Goal: Task Accomplishment & Management: Complete application form

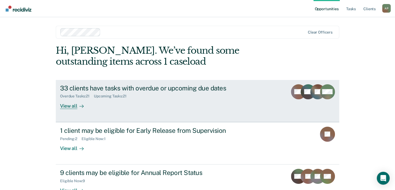
scroll to position [16, 0]
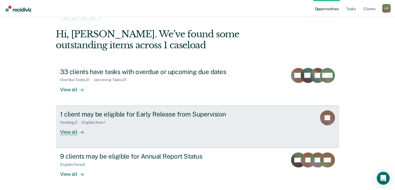
click at [152, 131] on div "1 client may be eligible for Early Release from Supervision Pending : 2 Eligibl…" at bounding box center [160, 122] width 201 height 25
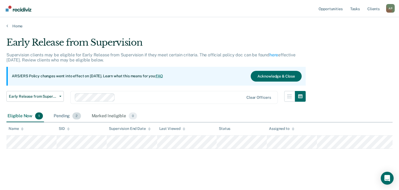
click at [72, 117] on div "Pending 2" at bounding box center [67, 116] width 29 height 12
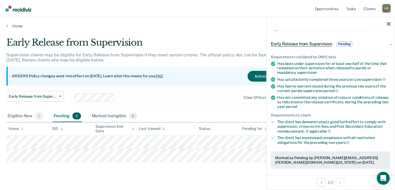
scroll to position [124, 0]
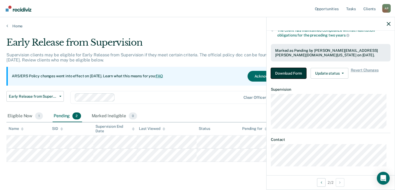
click at [295, 72] on button "Download Form" at bounding box center [288, 73] width 35 height 11
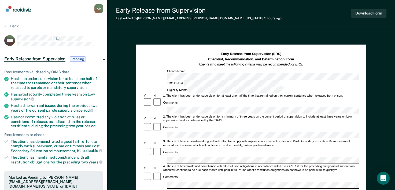
click at [14, 28] on div "Back" at bounding box center [53, 29] width 99 height 11
click at [16, 25] on button "Back" at bounding box center [11, 26] width 14 height 5
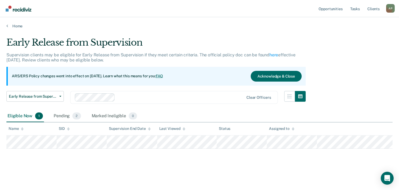
click at [34, 118] on div "Eligible Now 1" at bounding box center [25, 116] width 38 height 12
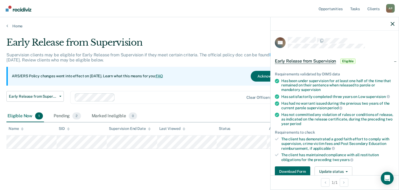
click at [206, 31] on main "Early Release from Supervision Supervision clients may be eligible for Early Re…" at bounding box center [199, 108] width 399 height 160
click at [16, 27] on link "Home" at bounding box center [199, 26] width 386 height 5
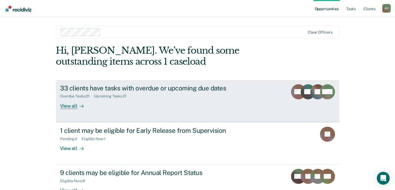
scroll to position [38, 0]
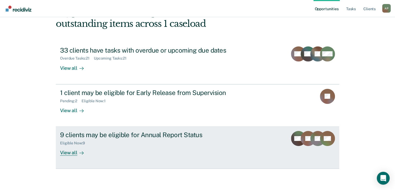
click at [136, 136] on div "9 clients may be eligible for Annual Report Status" at bounding box center [154, 135] width 188 height 8
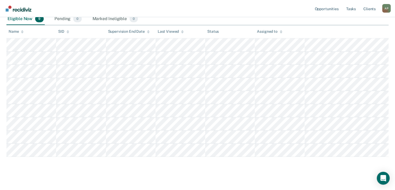
scroll to position [102, 0]
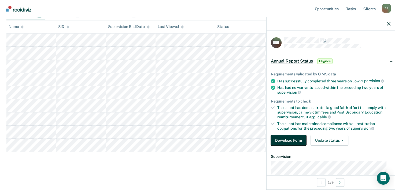
click at [289, 140] on button "Download Form" at bounding box center [288, 140] width 35 height 11
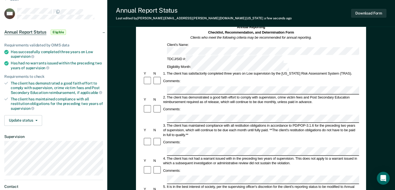
scroll to position [54, 0]
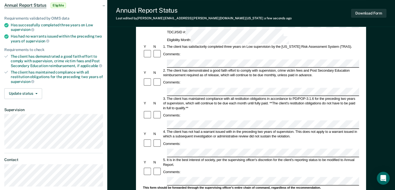
click at [357, 167] on div "Comments:" at bounding box center [251, 172] width 216 height 10
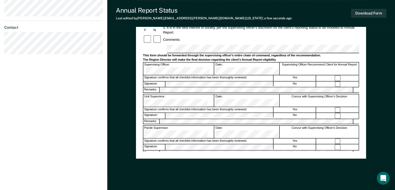
scroll to position [80, 0]
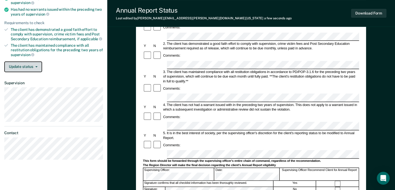
click at [24, 64] on button "Update status" at bounding box center [23, 66] width 38 height 11
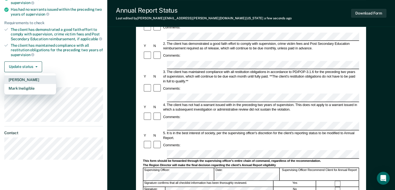
click at [30, 79] on button "Mark Pending" at bounding box center [30, 79] width 52 height 9
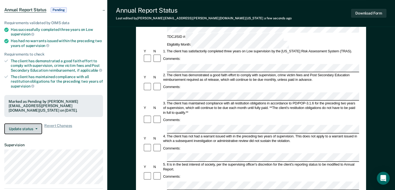
scroll to position [0, 0]
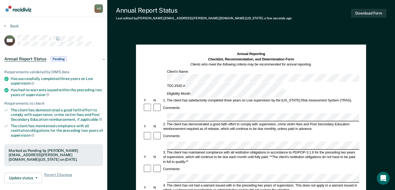
click at [13, 23] on section "Back HM Annual Report Status Pending Requirements validated by OIMS data Has su…" at bounding box center [53, 149] width 107 height 264
click at [17, 27] on button "Back" at bounding box center [11, 26] width 14 height 5
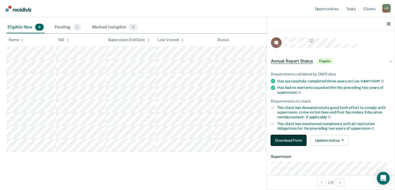
click at [293, 141] on button "Download Form" at bounding box center [288, 140] width 35 height 11
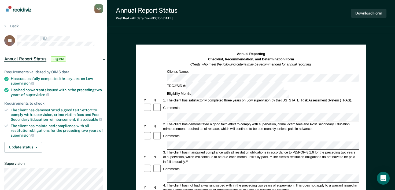
drag, startPoint x: 200, startPoint y: 100, endPoint x: 230, endPoint y: 87, distance: 32.5
click at [230, 103] on div "Comments:" at bounding box center [251, 108] width 216 height 10
drag, startPoint x: 202, startPoint y: 93, endPoint x: 191, endPoint y: 99, distance: 13.3
click at [191, 122] on div "2. The client has demonstrated a good faith effort to comply with supervision, …" at bounding box center [261, 126] width 197 height 9
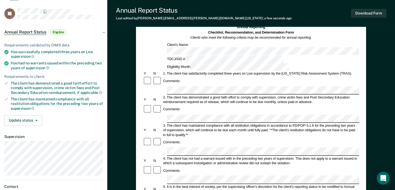
scroll to position [54, 0]
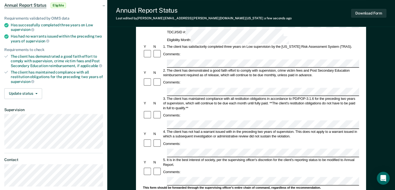
drag, startPoint x: 347, startPoint y: 123, endPoint x: 349, endPoint y: 127, distance: 4.1
click at [347, 157] on div "5. It is in the best interest of society, per the supervising officer's discret…" at bounding box center [261, 161] width 197 height 9
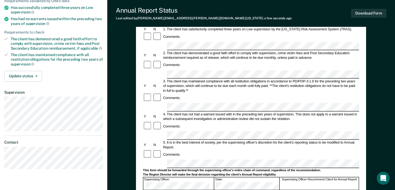
scroll to position [80, 0]
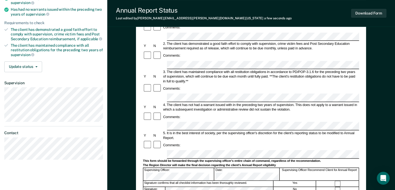
click at [377, 83] on div "Annual Reporting Checklist, Recommendation, and Determination Form Clients who …" at bounding box center [251, 129] width 288 height 353
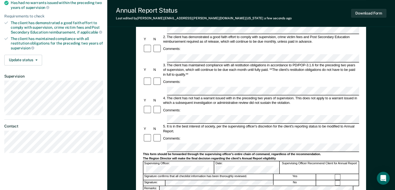
scroll to position [107, 0]
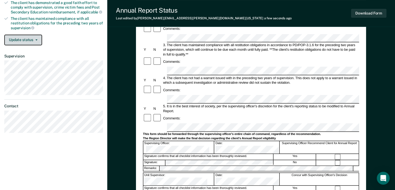
click at [31, 38] on button "Update status" at bounding box center [23, 40] width 38 height 11
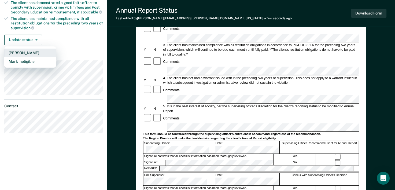
click at [29, 53] on button "Mark Pending" at bounding box center [30, 53] width 52 height 9
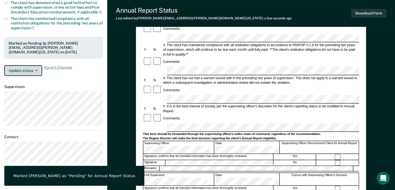
click at [35, 65] on button "Update status" at bounding box center [23, 70] width 38 height 11
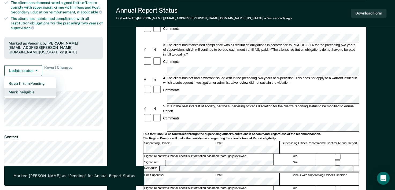
click at [34, 91] on button "Mark Ineligible" at bounding box center [30, 92] width 52 height 9
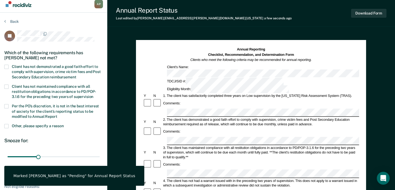
scroll to position [0, 0]
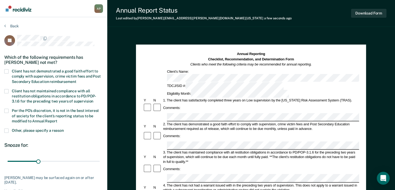
click at [67, 73] on span "Client has not demonstrated a good faith effort to comply with supervision, cri…" at bounding box center [56, 76] width 89 height 14
click at [76, 80] on input "Client has not demonstrated a good faith effort to comply with supervision, cri…" at bounding box center [76, 80] width 0 height 0
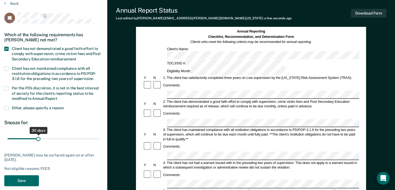
scroll to position [54, 0]
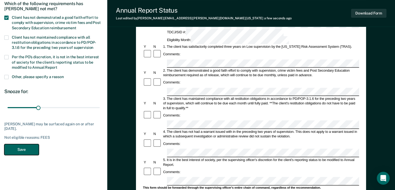
click at [31, 150] on button "Save" at bounding box center [21, 149] width 35 height 11
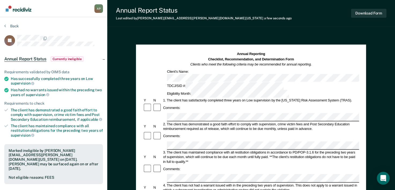
scroll to position [0, 0]
click at [6, 26] on button "Back" at bounding box center [11, 26] width 14 height 5
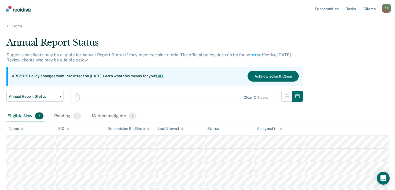
scroll to position [76, 0]
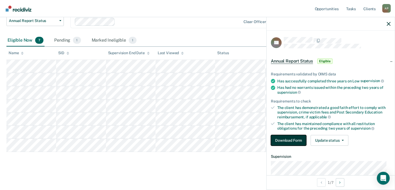
click at [292, 140] on button "Download Form" at bounding box center [288, 140] width 35 height 11
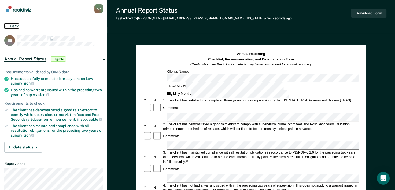
click at [14, 25] on button "Back" at bounding box center [11, 26] width 14 height 5
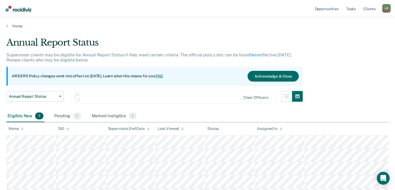
scroll to position [76, 0]
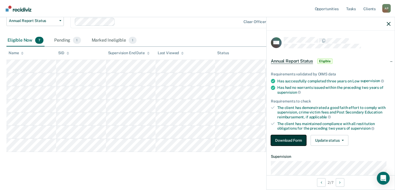
click at [289, 142] on button "Download Form" at bounding box center [288, 140] width 35 height 11
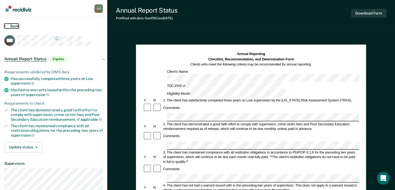
click at [10, 27] on button "Back" at bounding box center [11, 26] width 14 height 5
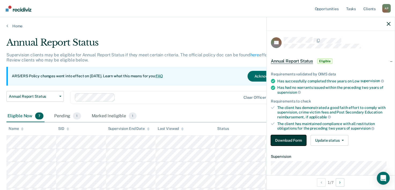
click at [288, 138] on button "Download Form" at bounding box center [288, 140] width 35 height 11
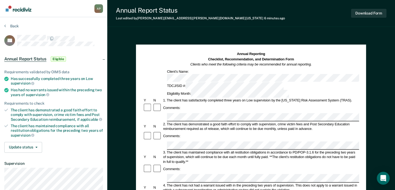
click at [259, 53] on strong "Annual Reporting" at bounding box center [251, 54] width 28 height 4
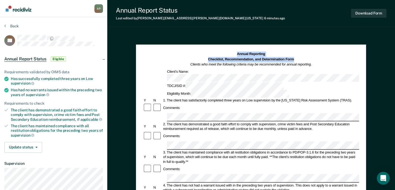
drag, startPoint x: 236, startPoint y: 55, endPoint x: 297, endPoint y: 61, distance: 61.7
click at [297, 61] on h1 "Annual Reporting Checklist, Recommendation, and Determination Form Clients who …" at bounding box center [251, 60] width 122 height 16
click at [304, 56] on h1 "Annual Reporting Checklist, Recommendation, and Determination Form Clients who …" at bounding box center [251, 60] width 122 height 16
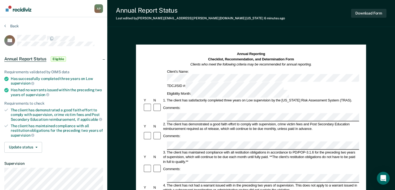
click at [19, 25] on div "Back" at bounding box center [53, 29] width 99 height 11
click at [15, 25] on button "Back" at bounding box center [11, 26] width 14 height 5
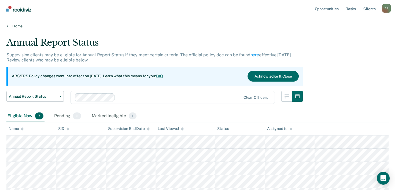
click at [12, 26] on link "Home" at bounding box center [197, 26] width 382 height 5
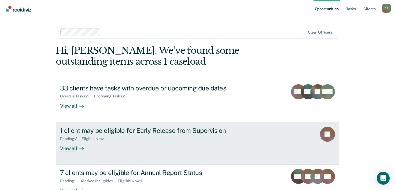
click at [114, 133] on div "1 client may be eligible for Early Release from Supervision" at bounding box center [154, 131] width 188 height 8
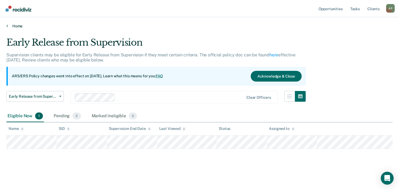
click at [9, 24] on link "Home" at bounding box center [199, 26] width 386 height 5
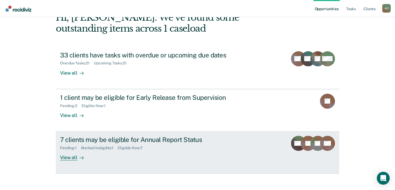
scroll to position [38, 0]
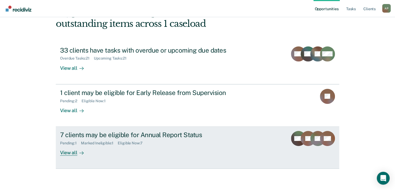
click at [97, 133] on div "7 clients may be eligible for Annual Report Status" at bounding box center [154, 135] width 188 height 8
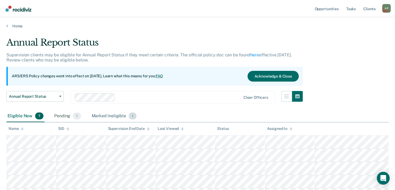
click at [103, 114] on div "Marked Ineligible 1" at bounding box center [114, 116] width 47 height 12
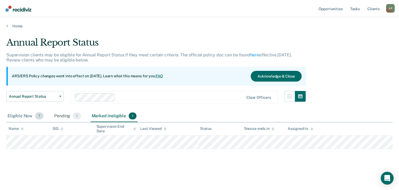
click at [21, 115] on div "Eligible Now 7" at bounding box center [25, 116] width 38 height 12
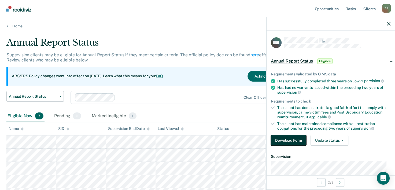
click at [283, 139] on button "Download Form" at bounding box center [288, 140] width 35 height 11
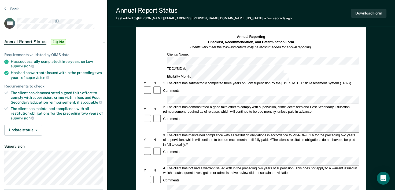
scroll to position [27, 0]
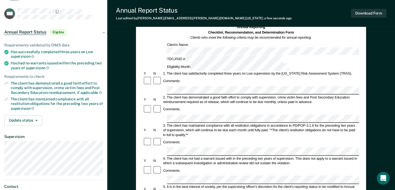
click at [208, 123] on div "3. The client has maintained compliance with all restitution obligations in acc…" at bounding box center [261, 130] width 197 height 14
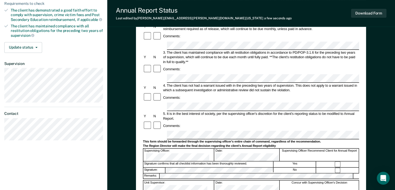
scroll to position [107, 0]
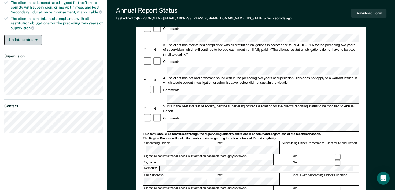
click at [36, 39] on icon "button" at bounding box center [36, 39] width 2 height 1
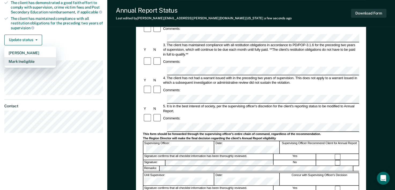
click at [36, 58] on button "Mark Ineligible" at bounding box center [30, 61] width 52 height 9
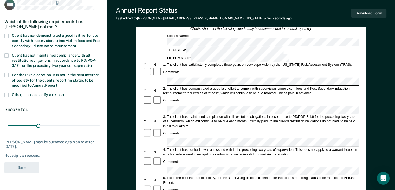
scroll to position [27, 0]
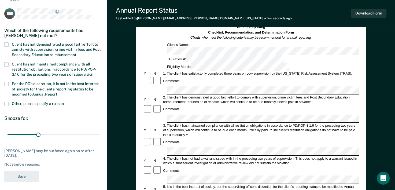
click at [55, 48] on span "Client has not demonstrated a good faith effort to comply with supervision, cri…" at bounding box center [56, 49] width 89 height 14
click at [76, 53] on input "Client has not demonstrated a good faith effort to comply with supervision, cri…" at bounding box center [76, 53] width 0 height 0
click at [29, 173] on button "Save" at bounding box center [21, 176] width 35 height 11
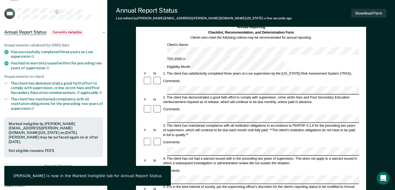
click at [111, 116] on div "Annual Reporting Checklist, Recommendation, and Determination Form Clients who …" at bounding box center [251, 182] width 288 height 353
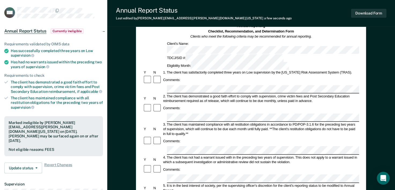
scroll to position [0, 0]
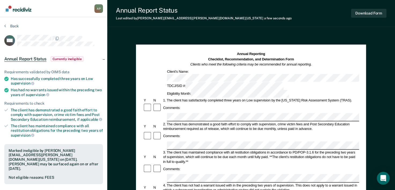
click at [6, 23] on section "Back AM Annual Report Status Currently ineligible Requirements validated by OIM…" at bounding box center [53, 158] width 107 height 283
click at [10, 24] on button "Back" at bounding box center [11, 26] width 14 height 5
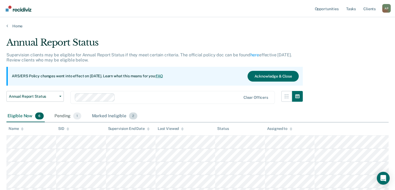
click at [118, 116] on div "Marked Ineligible 2" at bounding box center [115, 116] width 48 height 12
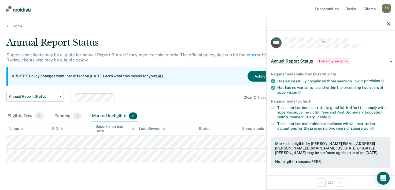
scroll to position [80, 0]
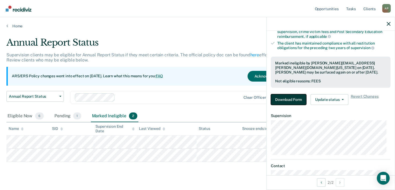
click at [293, 100] on button "Download Form" at bounding box center [288, 99] width 35 height 11
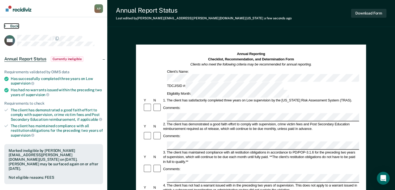
click at [13, 27] on button "Back" at bounding box center [11, 26] width 14 height 5
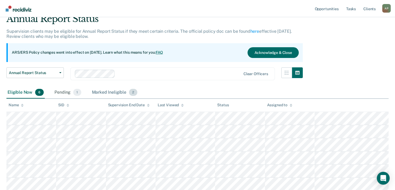
scroll to position [27, 0]
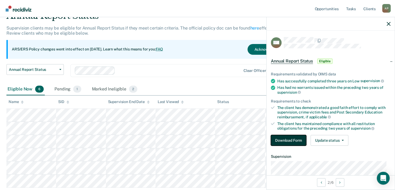
click at [295, 138] on button "Download Form" at bounding box center [288, 140] width 35 height 11
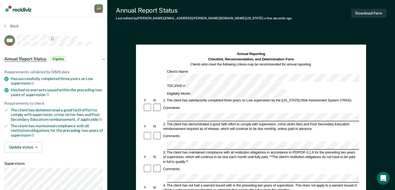
click at [153, 131] on div at bounding box center [158, 136] width 10 height 10
click at [224, 150] on div "3. The client has maintained compliance with all restitution obligations in acc…" at bounding box center [261, 157] width 197 height 14
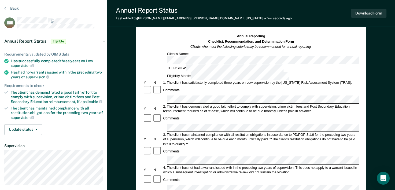
scroll to position [80, 0]
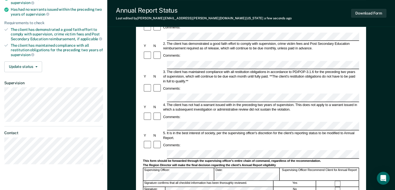
click at [204, 140] on div "Comments:" at bounding box center [251, 145] width 216 height 10
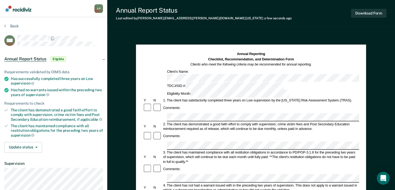
scroll to position [54, 0]
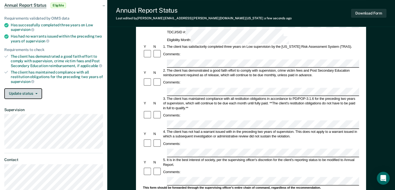
click at [35, 93] on button "Update status" at bounding box center [23, 93] width 38 height 11
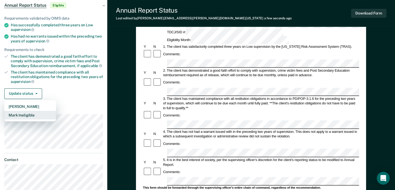
click at [32, 112] on button "Mark Ineligible" at bounding box center [30, 115] width 52 height 9
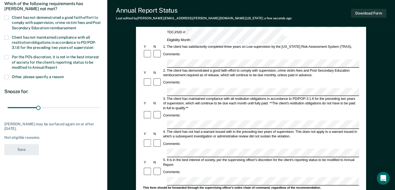
click at [57, 128] on div "Malvin Sadler may be surfaced again on or after October 18, 2025." at bounding box center [53, 126] width 99 height 9
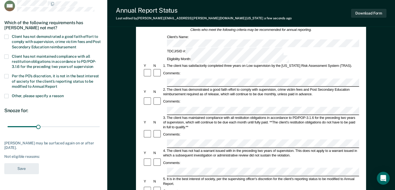
scroll to position [27, 0]
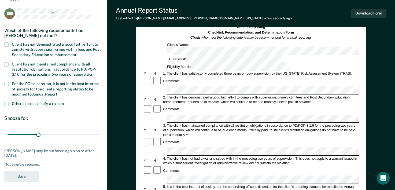
click at [45, 48] on span "Client has not demonstrated a good faith effort to comply with supervision, cri…" at bounding box center [56, 49] width 89 height 14
click at [76, 53] on input "Client has not demonstrated a good faith effort to comply with supervision, cri…" at bounding box center [76, 53] width 0 height 0
click at [27, 174] on button "Save" at bounding box center [21, 176] width 35 height 11
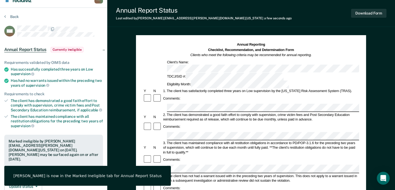
scroll to position [0, 0]
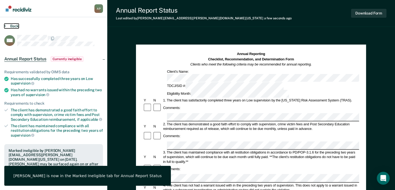
click at [9, 27] on button "Back" at bounding box center [11, 26] width 14 height 5
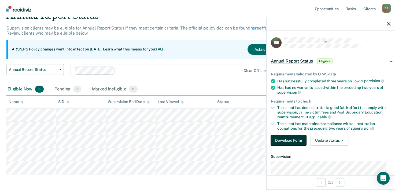
click at [295, 136] on button "Download Form" at bounding box center [288, 140] width 35 height 11
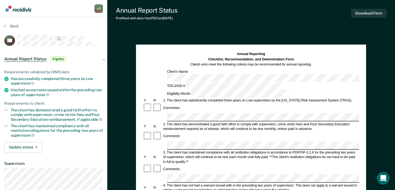
click at [14, 25] on button "Back" at bounding box center [11, 26] width 14 height 5
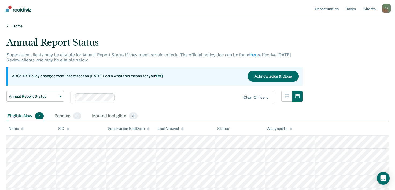
click at [10, 25] on link "Home" at bounding box center [197, 26] width 382 height 5
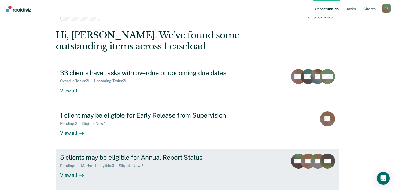
scroll to position [38, 0]
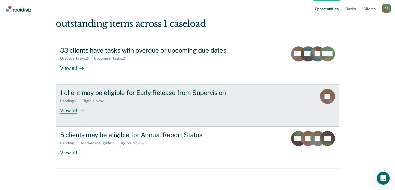
click at [93, 101] on div "Eligible Now : 1" at bounding box center [96, 101] width 28 height 5
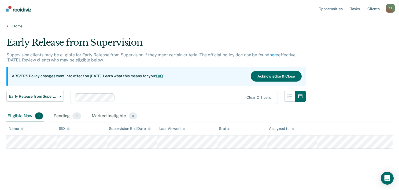
click at [17, 24] on link "Home" at bounding box center [199, 26] width 386 height 5
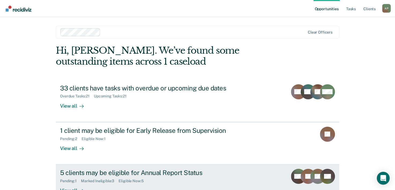
scroll to position [38, 0]
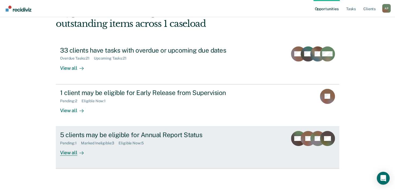
click at [101, 143] on div "Marked Ineligible : 3" at bounding box center [100, 143] width 38 height 5
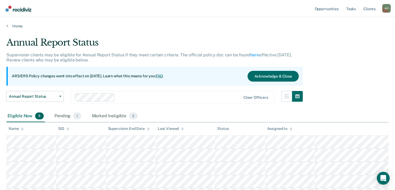
click at [10, 23] on div "Home" at bounding box center [197, 22] width 395 height 11
click at [11, 25] on link "Home" at bounding box center [197, 26] width 382 height 5
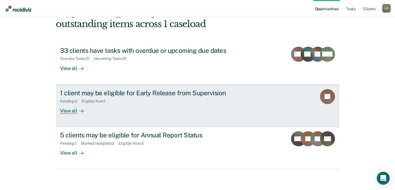
scroll to position [38, 0]
click at [83, 113] on link "1 client may be eligible for Early Release from Supervision Pending : 2 Eligibl…" at bounding box center [198, 105] width 284 height 42
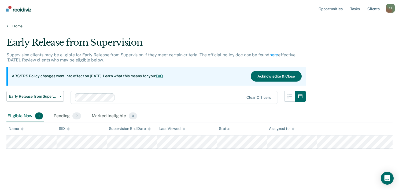
click at [18, 26] on link "Home" at bounding box center [199, 26] width 386 height 5
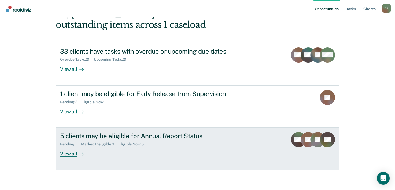
scroll to position [38, 0]
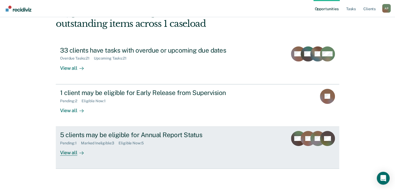
click at [96, 143] on div "Marked Ineligible : 3" at bounding box center [100, 143] width 38 height 5
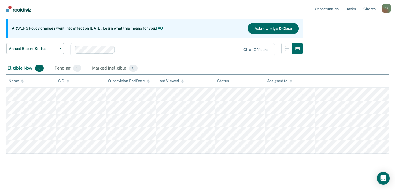
scroll to position [49, 0]
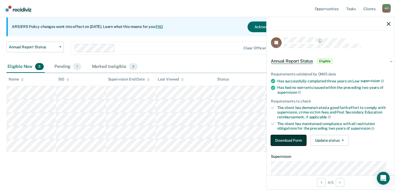
click at [293, 137] on button "Download Form" at bounding box center [288, 140] width 35 height 11
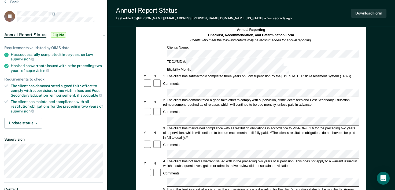
scroll to position [80, 0]
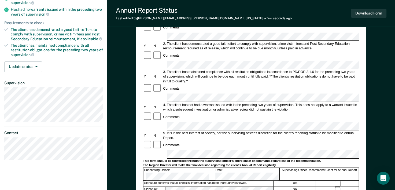
click at [249, 131] on div "5. It is in the best interest of society, per the supervising officer's discret…" at bounding box center [261, 135] width 197 height 9
click at [197, 140] on div "Comments:" at bounding box center [251, 145] width 216 height 10
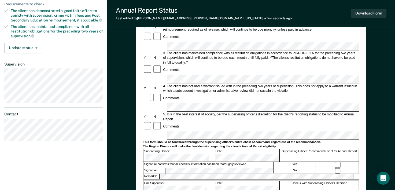
scroll to position [107, 0]
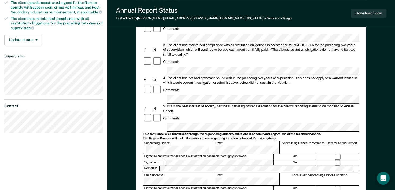
click at [262, 113] on div "Comments:" at bounding box center [251, 118] width 216 height 10
click at [263, 113] on div "Comments:" at bounding box center [251, 118] width 216 height 10
click at [140, 87] on div "Annual Reporting Checklist, Recommendation, and Determination Form Clients who …" at bounding box center [251, 87] width 230 height 300
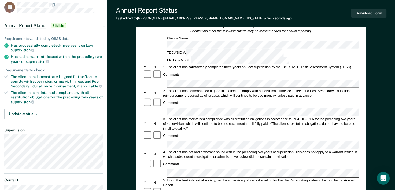
scroll to position [0, 0]
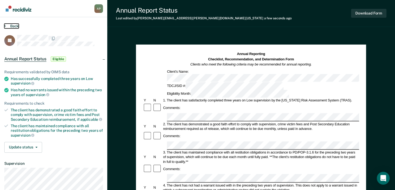
click at [10, 25] on button "Back" at bounding box center [11, 26] width 14 height 5
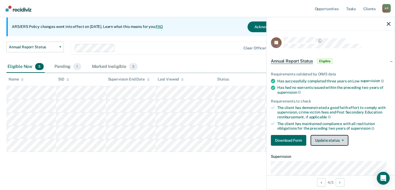
click at [317, 138] on button "Update status" at bounding box center [330, 140] width 38 height 11
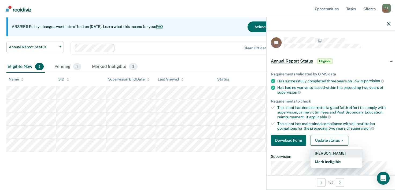
click at [331, 150] on button "Mark Pending" at bounding box center [337, 153] width 52 height 9
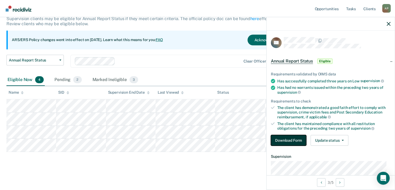
click at [294, 135] on button "Download Form" at bounding box center [288, 140] width 35 height 11
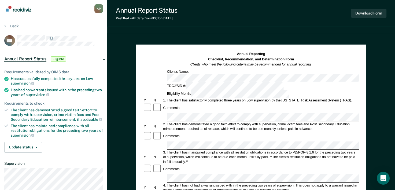
click at [222, 56] on h1 "Annual Reporting Checklist, Recommendation, and Determination Form Clients who …" at bounding box center [251, 60] width 122 height 16
click at [184, 103] on div "Comments:" at bounding box center [251, 108] width 216 height 10
click at [201, 103] on div "Comments:" at bounding box center [251, 108] width 216 height 10
click at [241, 103] on div "Comments:" at bounding box center [251, 108] width 216 height 10
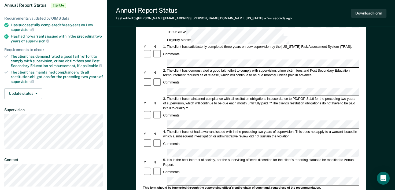
scroll to position [107, 0]
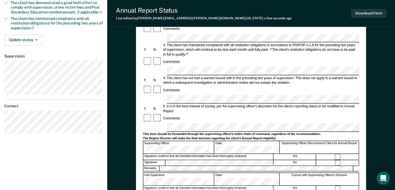
click at [364, 93] on div "Annual Reporting Checklist, Recommendation, and Determination Form Clients who …" at bounding box center [251, 87] width 230 height 300
click at [20, 42] on button "Update status" at bounding box center [23, 40] width 38 height 11
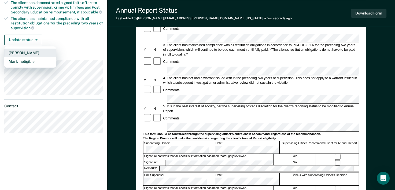
click at [22, 53] on button "Mark Pending" at bounding box center [30, 53] width 52 height 9
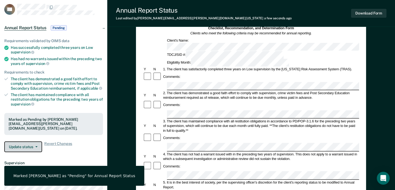
scroll to position [0, 0]
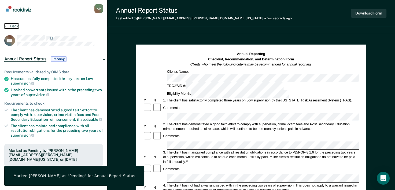
click at [15, 25] on button "Back" at bounding box center [11, 26] width 14 height 5
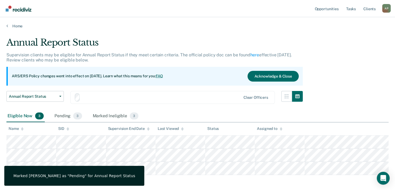
scroll to position [23, 0]
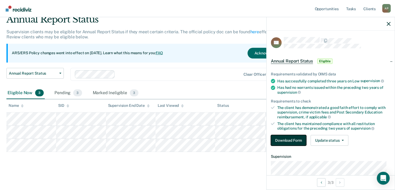
click at [286, 138] on button "Download Form" at bounding box center [288, 140] width 35 height 11
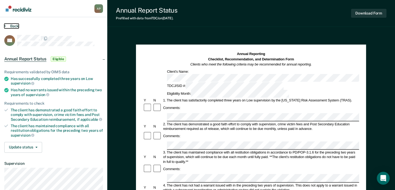
click at [17, 25] on button "Back" at bounding box center [11, 26] width 14 height 5
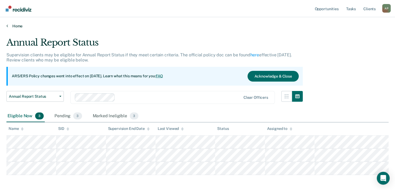
click at [15, 26] on link "Home" at bounding box center [197, 26] width 382 height 5
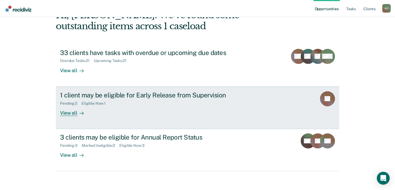
scroll to position [38, 0]
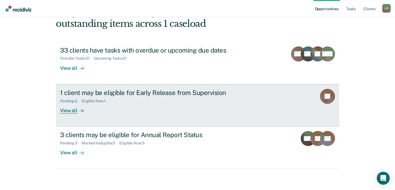
click at [96, 109] on div "1 client may be eligible for Early Release from Supervision Pending : 2 Eligibl…" at bounding box center [160, 101] width 201 height 25
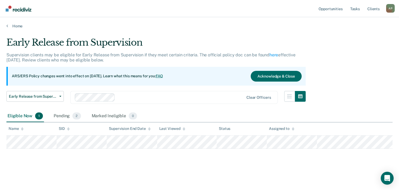
click at [19, 29] on main "Early Release from Supervision Supervision clients may be eligible for Early Re…" at bounding box center [199, 108] width 399 height 160
click at [21, 24] on link "Home" at bounding box center [199, 26] width 386 height 5
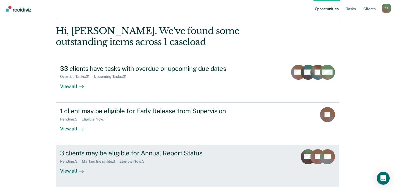
scroll to position [38, 0]
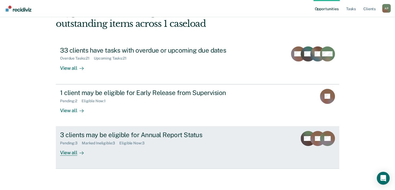
click at [130, 143] on div "Eligible Now : 3" at bounding box center [133, 143] width 29 height 5
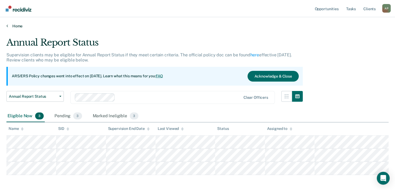
click at [20, 25] on link "Home" at bounding box center [197, 26] width 382 height 5
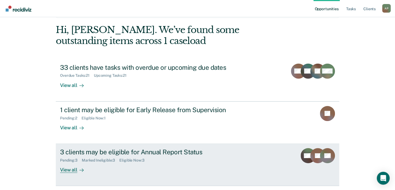
scroll to position [38, 0]
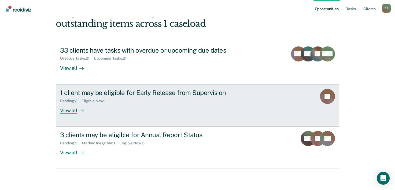
click at [113, 108] on div "1 client may be eligible for Early Release from Supervision Pending : 2 Eligibl…" at bounding box center [160, 101] width 201 height 25
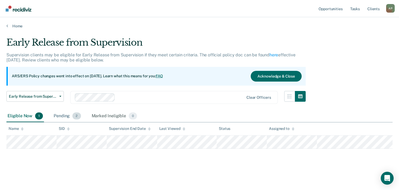
click at [63, 116] on div "Pending 2" at bounding box center [67, 116] width 29 height 12
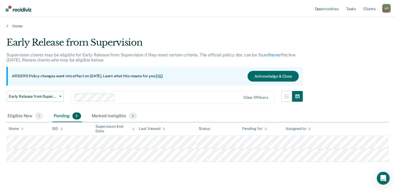
click at [63, 116] on div "Pending 2" at bounding box center [67, 116] width 29 height 12
click at [38, 115] on span "1" at bounding box center [39, 115] width 8 height 7
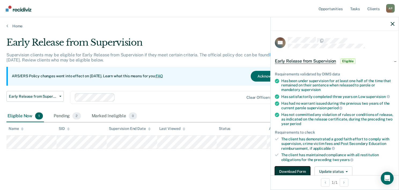
click at [307, 166] on button "Download Form" at bounding box center [292, 171] width 35 height 11
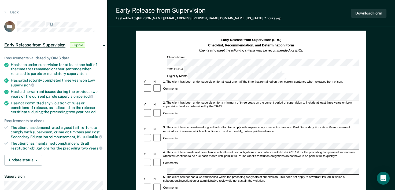
scroll to position [27, 0]
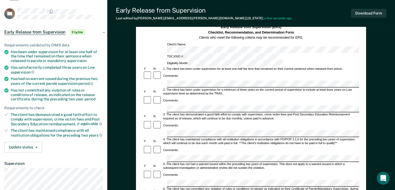
click at [202, 145] on div "Comments:" at bounding box center [251, 150] width 216 height 10
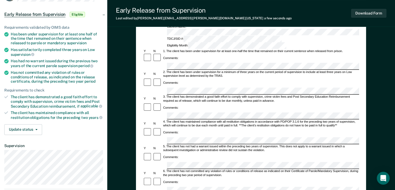
scroll to position [54, 0]
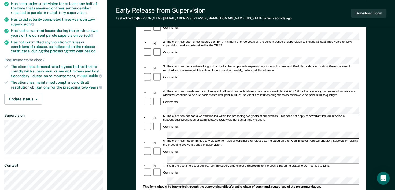
scroll to position [107, 0]
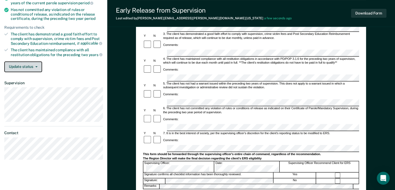
click at [27, 65] on button "Update status" at bounding box center [23, 66] width 38 height 11
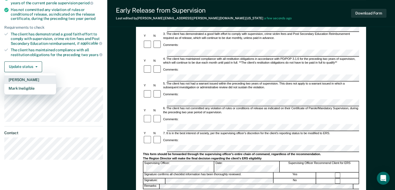
click at [31, 80] on button "Mark Pending" at bounding box center [30, 79] width 52 height 9
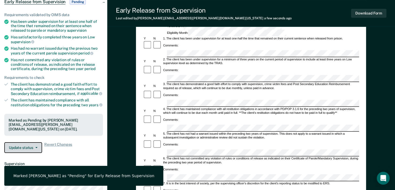
scroll to position [0, 0]
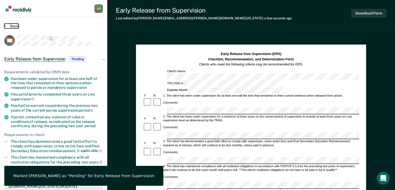
click at [12, 26] on button "Back" at bounding box center [11, 26] width 14 height 5
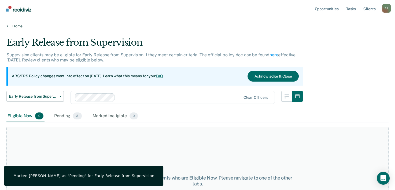
click at [18, 24] on link "Home" at bounding box center [197, 26] width 382 height 5
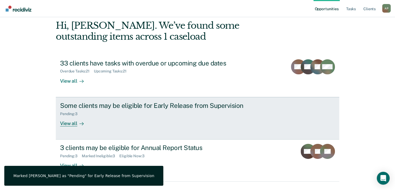
scroll to position [38, 0]
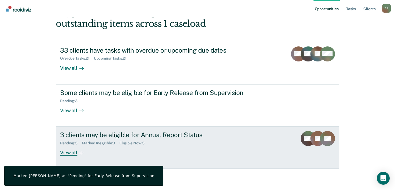
click at [107, 135] on div "3 clients may be eligible for Annual Report Status" at bounding box center [154, 135] width 188 height 8
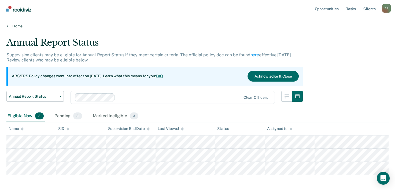
click at [13, 25] on link "Home" at bounding box center [197, 26] width 382 height 5
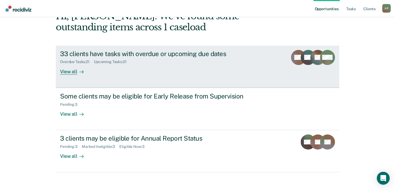
scroll to position [38, 0]
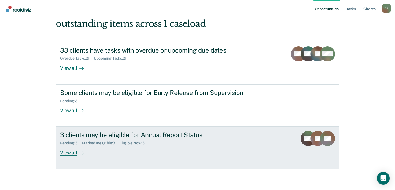
click at [143, 146] on div "3 clients may be eligible for Annual Report Status Pending : 3 Marked Ineligibl…" at bounding box center [160, 143] width 201 height 25
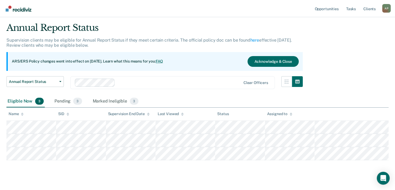
scroll to position [23, 0]
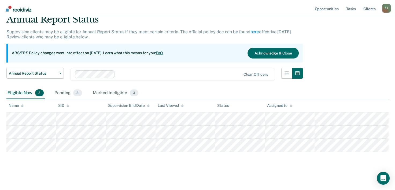
click at [228, 25] on div "Annual Report Status" at bounding box center [154, 21] width 296 height 15
